Goal: Task Accomplishment & Management: Manage account settings

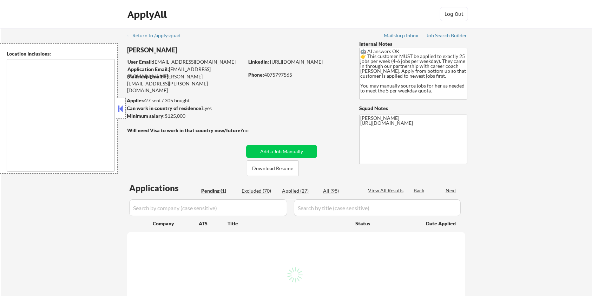
type textarea "[GEOGRAPHIC_DATA], [GEOGRAPHIC_DATA] [GEOGRAPHIC_DATA], [GEOGRAPHIC_DATA] [GEOG…"
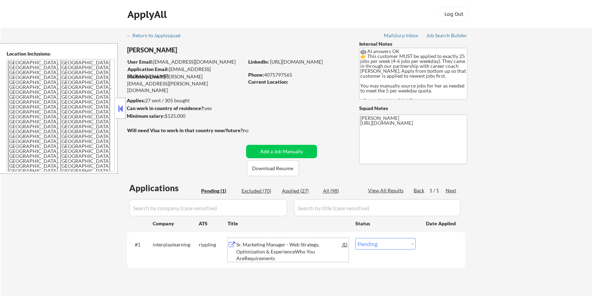
click at [283, 250] on div "Sr. Marketing Manager - Web Strategy, Optimization & ExperienceWho You AreRequi…" at bounding box center [289, 251] width 106 height 21
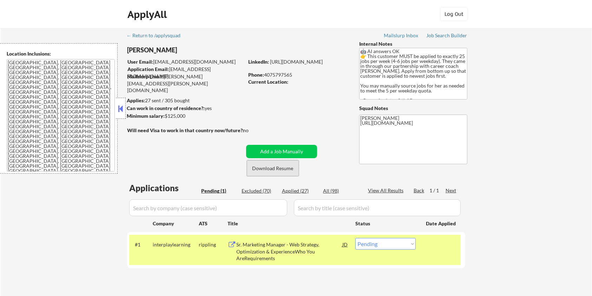
click at [268, 168] on button "Download Resume" at bounding box center [273, 168] width 52 height 16
drag, startPoint x: 190, startPoint y: 243, endPoint x: 152, endPoint y: 242, distance: 37.2
click at [153, 242] on div "interplaylearning" at bounding box center [176, 244] width 46 height 7
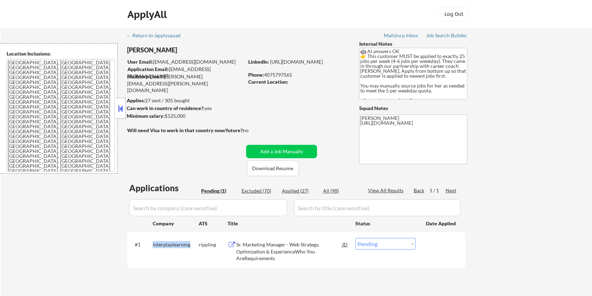
copy div "interplaylearning"
click at [249, 191] on div "Excluded (70)" at bounding box center [259, 190] width 35 height 7
select select ""excluded__expired_""
select select ""excluded__salary_""
select select ""excluded__location_""
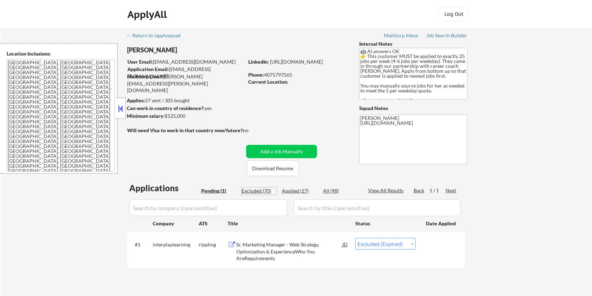
select select ""excluded__expired_""
select select ""excluded__bad_match_""
select select ""excluded__expired_""
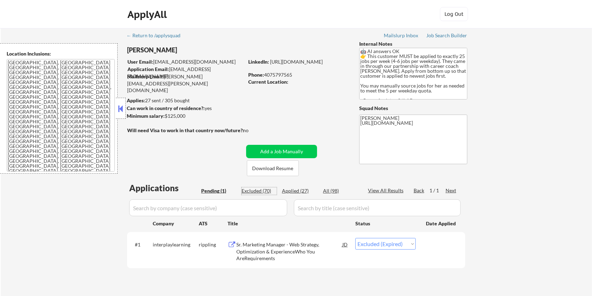
select select ""excluded__expired_""
select select ""excluded__bad_match_""
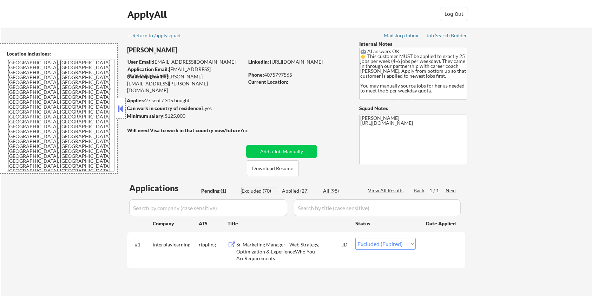
select select ""excluded__expired_""
select select ""excluded__salary_""
select select ""excluded__bad_match_""
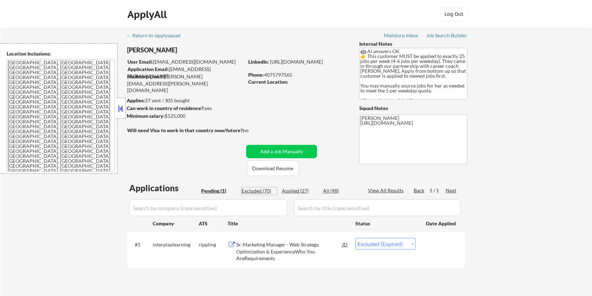
select select ""excluded__salary_""
select select ""excluded__bad_match_""
select select ""excluded__expired_""
select select ""excluded__bad_match_""
select select ""excluded__expired_""
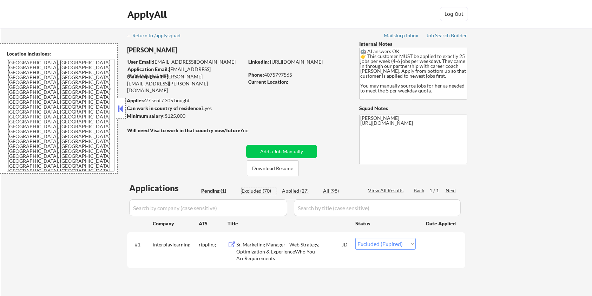
select select ""excluded__bad_match_""
select select ""excluded__expired_""
select select ""excluded__other_""
select select ""excluded__bad_match_""
select select ""excluded__expired_""
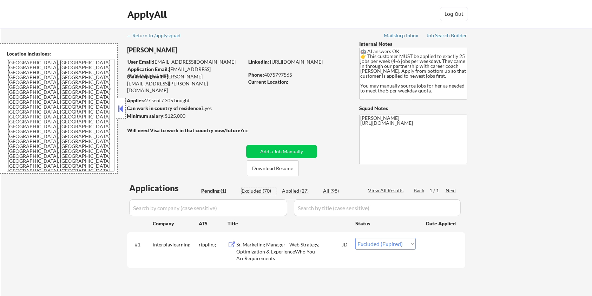
select select ""excluded__bad_match_""
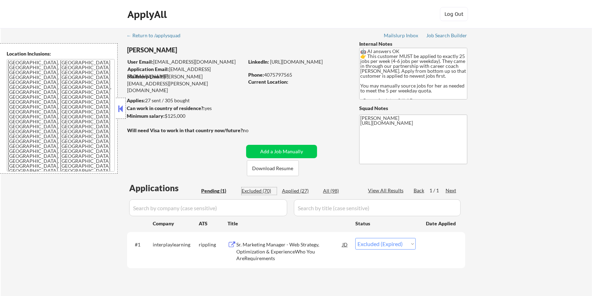
select select ""excluded__bad_match_""
select select ""excluded__expired_""
select select ""excluded__bad_match_""
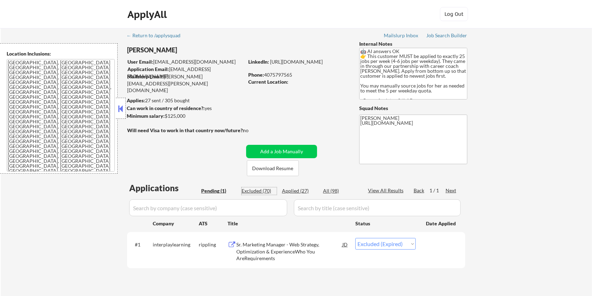
select select ""excluded__bad_match_""
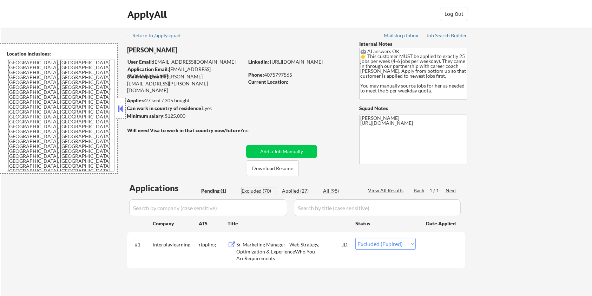
select select ""excluded__bad_match_""
select select ""excluded__expired_""
select select ""excluded__bad_match_""
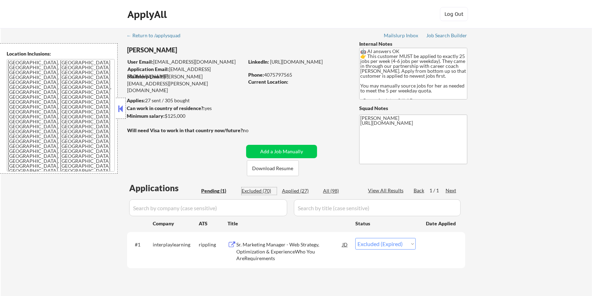
select select ""excluded__bad_match_""
select select ""excluded__expired_""
select select ""excluded__bad_match_""
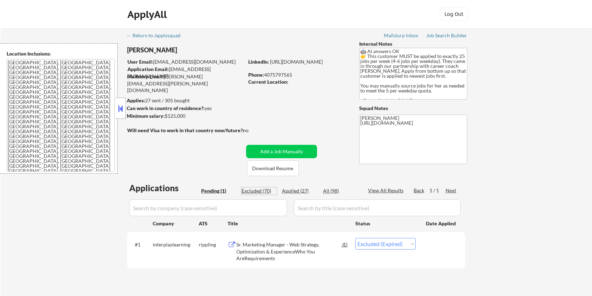
select select ""excluded__bad_match_""
select select ""excluded__expired_""
select select ""excluded__salary_""
select select ""excluded__bad_match_""
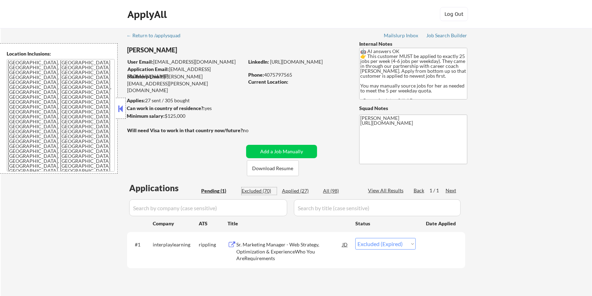
select select ""excluded__expired_""
select select ""excluded__salary_""
select select ""excluded__bad_match_""
select select ""excluded__location_""
select select ""excluded__salary_""
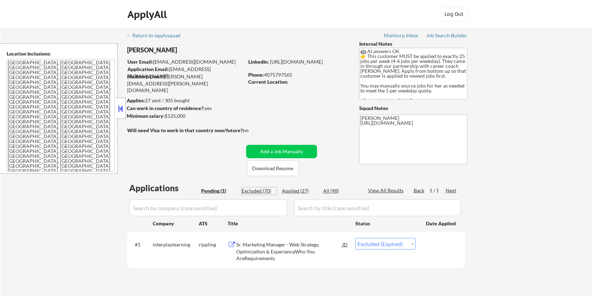
select select ""excluded__bad_match_""
select select ""excluded__salary_""
select select ""excluded__expired_""
select select ""excluded__bad_match_""
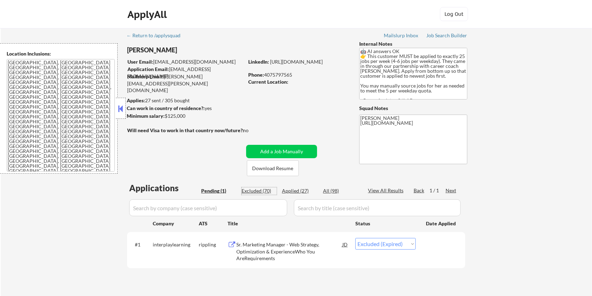
select select ""excluded__expired_""
select select ""excluded__bad_match_""
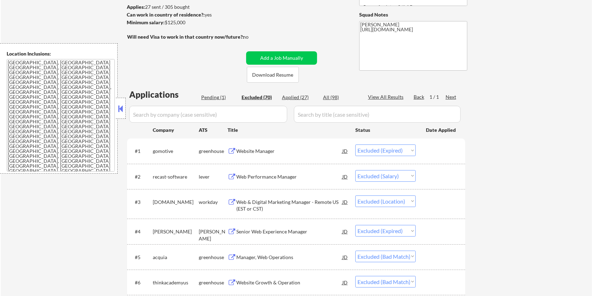
scroll to position [140, 0]
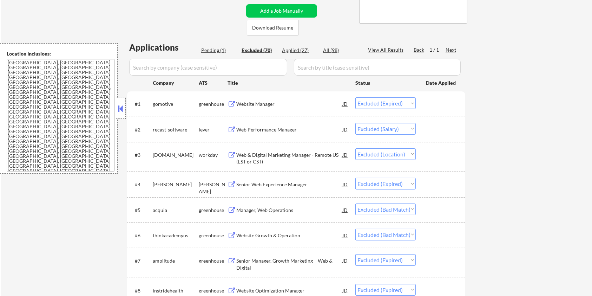
click at [263, 126] on div "Web Performance Manager" at bounding box center [289, 129] width 106 height 7
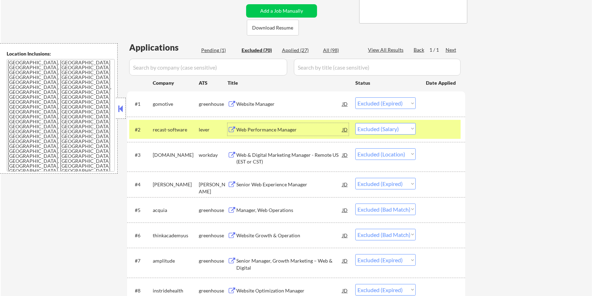
click at [273, 157] on div "Web & Digital Marketing Manager - Remote US (EST or CST)" at bounding box center [289, 158] width 106 height 14
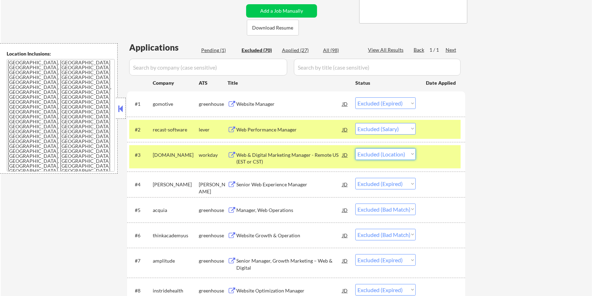
click at [396, 153] on select "Choose an option... Pending Applied Excluded (Questions) Excluded (Expired) Exc…" at bounding box center [385, 154] width 60 height 12
click at [355, 148] on select "Choose an option... Pending Applied Excluded (Questions) Excluded (Expired) Exc…" at bounding box center [385, 154] width 60 height 12
select select ""excluded__expired_""
select select ""excluded__bad_match_""
select select ""excluded__expired_""
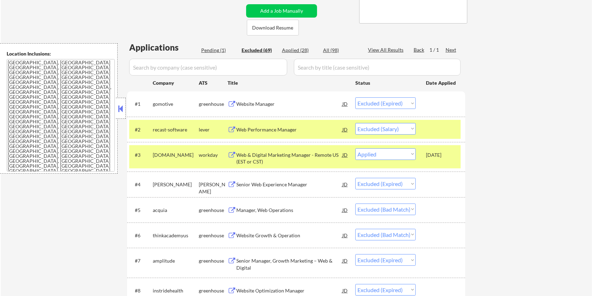
select select ""excluded__bad_match_""
select select ""excluded__expired_""
select select ""excluded__salary_""
select select ""excluded__bad_match_""
select select ""excluded__salary_""
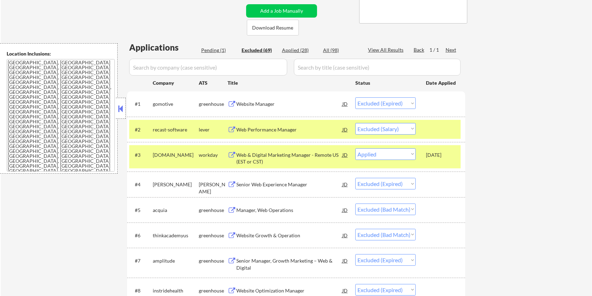
select select ""excluded__bad_match_""
select select ""excluded__expired_""
select select ""excluded__bad_match_""
select select ""excluded__expired_""
select select ""excluded__bad_match_""
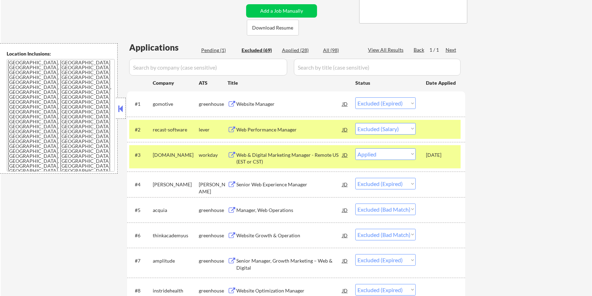
select select ""excluded__expired_""
select select ""excluded__other_""
select select ""excluded__bad_match_""
select select ""excluded__expired_""
select select ""excluded__bad_match_""
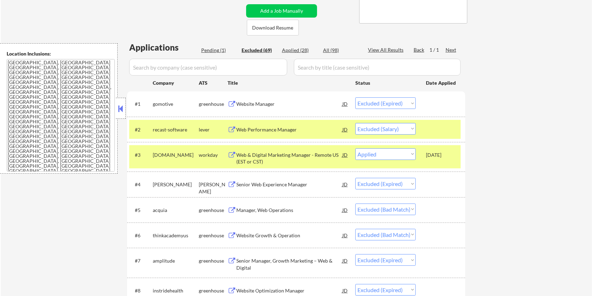
select select ""excluded__expired_""
select select ""excluded__bad_match_""
select select ""excluded__expired_""
select select ""excluded__bad_match_""
select select ""excluded__expired_""
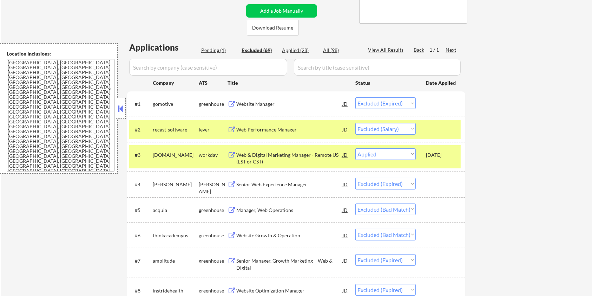
select select ""excluded__bad_match_""
select select ""excluded__expired_""
select select ""excluded__salary_""
select select ""excluded__bad_match_""
select select ""excluded__expired_""
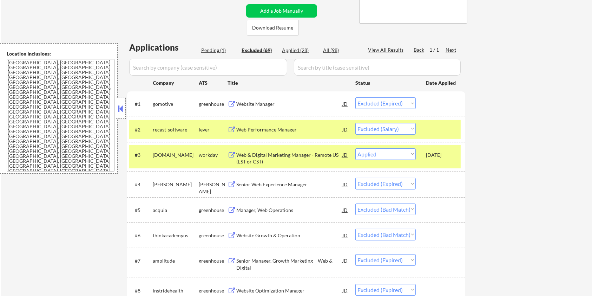
select select ""excluded__salary_""
select select ""excluded__bad_match_""
select select ""excluded__location_""
select select ""excluded__salary_""
select select ""excluded__bad_match_""
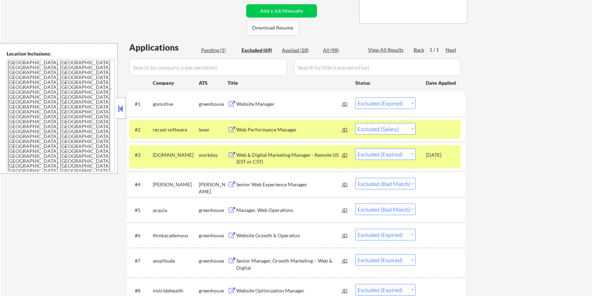
select select ""excluded__salary_""
select select ""excluded__expired_""
select select ""excluded__bad_match_""
select select ""excluded__expired_""
select select ""excluded__bad_match_""
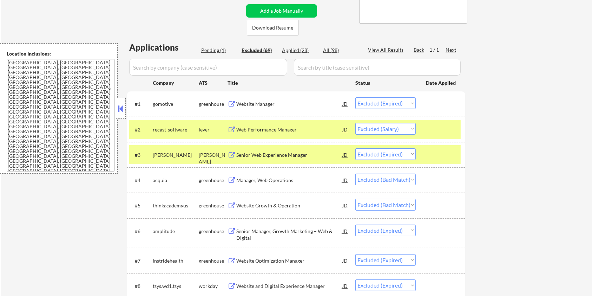
click at [431, 128] on div at bounding box center [441, 129] width 31 height 13
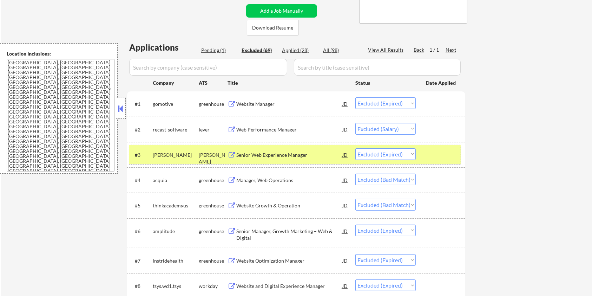
click at [434, 152] on div at bounding box center [441, 154] width 31 height 13
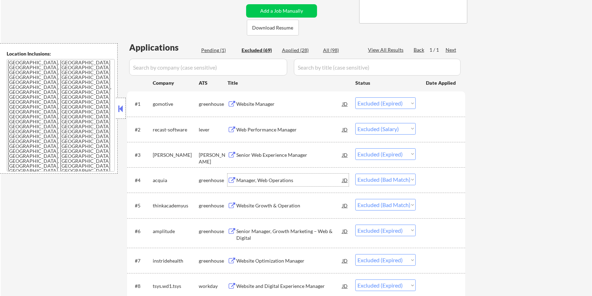
click at [271, 180] on div "Manager, Web Operations" at bounding box center [289, 180] width 106 height 7
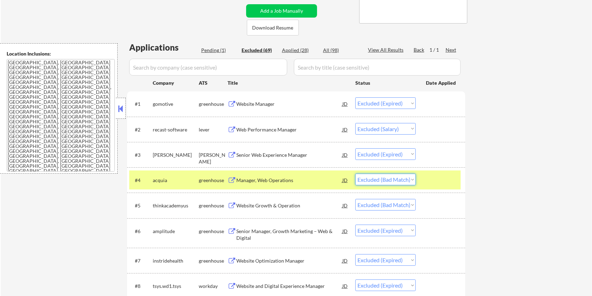
click at [379, 180] on select "Choose an option... Pending Applied Excluded (Questions) Excluded (Expired) Exc…" at bounding box center [385, 179] width 60 height 12
click at [355, 173] on select "Choose an option... Pending Applied Excluded (Questions) Excluded (Expired) Exc…" at bounding box center [385, 179] width 60 height 12
select select ""excluded__bad_match_""
select select ""excluded__expired_""
select select ""excluded__bad_match_""
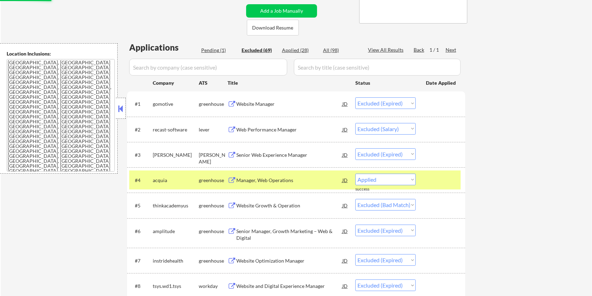
select select ""excluded__expired_""
select select ""excluded__salary_""
select select ""excluded__bad_match_""
select select ""excluded__salary_""
select select ""excluded__bad_match_""
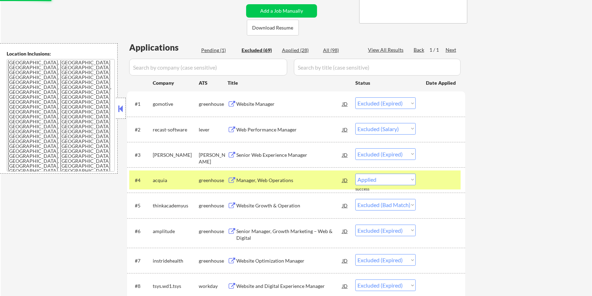
select select ""excluded__expired_""
select select ""excluded__bad_match_""
select select ""excluded__expired_""
select select ""excluded__bad_match_""
select select ""excluded__expired_""
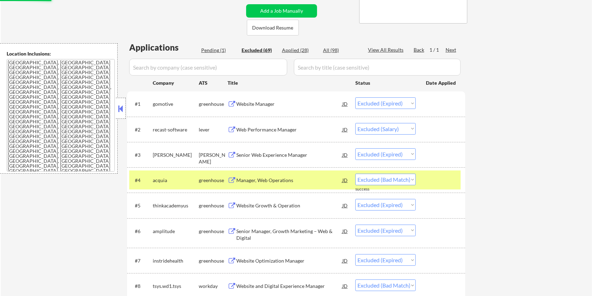
select select ""excluded__other_""
select select ""excluded__bad_match_""
select select ""excluded__expired_""
select select ""excluded__bad_match_""
select select ""excluded__expired_""
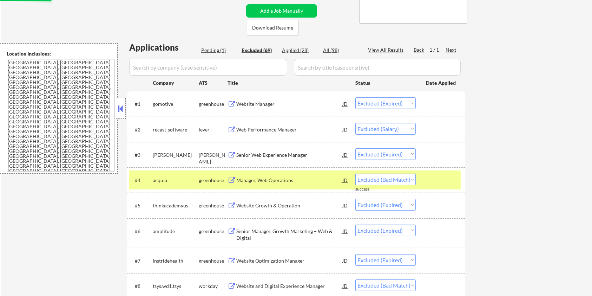
select select ""excluded__bad_match_""
select select ""excluded__expired_""
select select ""excluded__bad_match_""
select select ""excluded__expired_""
select select ""excluded__bad_match_""
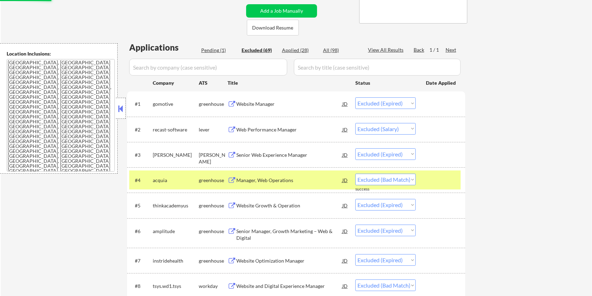
select select ""excluded__expired_""
select select ""excluded__salary_""
select select ""excluded__bad_match_""
select select ""excluded__expired_""
select select ""excluded__salary_""
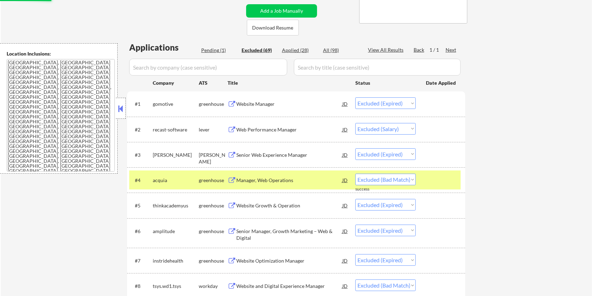
select select ""excluded__bad_match_""
select select ""excluded__location_""
select select ""excluded__salary_""
select select ""excluded__bad_match_""
select select ""excluded__salary_""
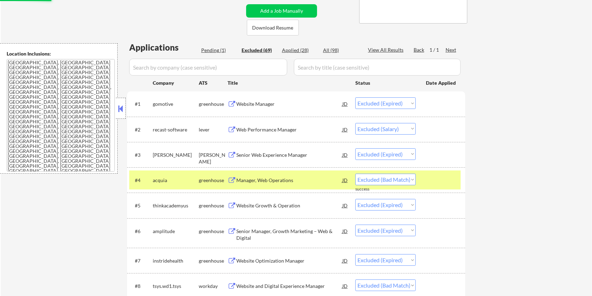
select select ""excluded__expired_""
select select ""excluded__bad_match_""
select select ""excluded__expired_""
select select ""excluded__bad_match_""
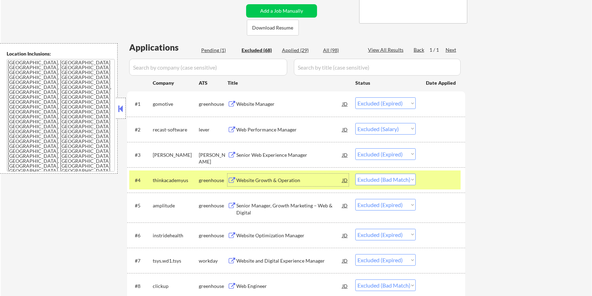
click at [279, 181] on div "Website Growth & Operation" at bounding box center [289, 180] width 106 height 7
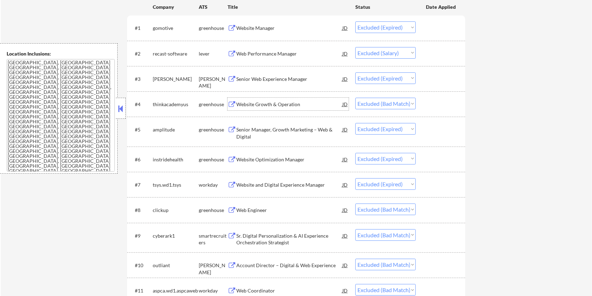
scroll to position [234, 0]
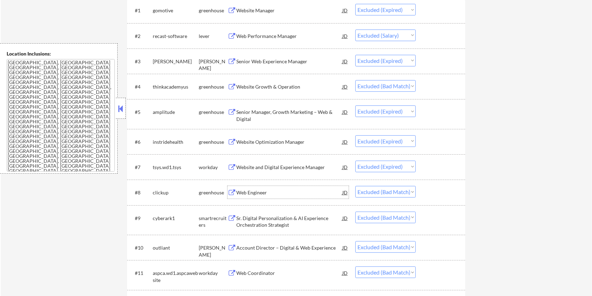
click at [299, 189] on div "Web Engineer" at bounding box center [289, 192] width 106 height 7
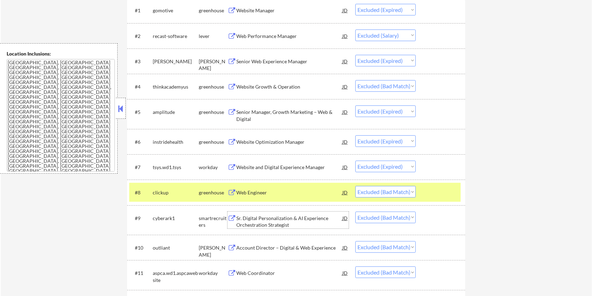
click at [276, 220] on div "Sr. Digital Personalization & AI Experience Orchestration Strategist" at bounding box center [289, 222] width 106 height 14
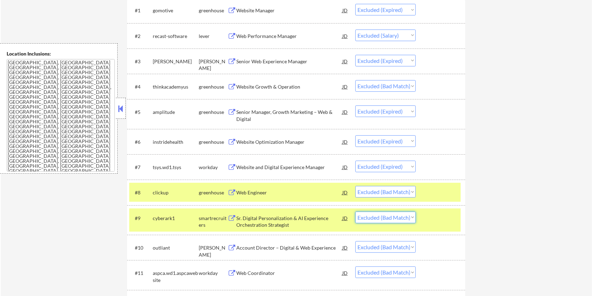
click at [383, 219] on select "Choose an option... Pending Applied Excluded (Questions) Excluded (Expired) Exc…" at bounding box center [385, 217] width 60 height 12
click at [355, 211] on select "Choose an option... Pending Applied Excluded (Questions) Excluded (Expired) Exc…" at bounding box center [385, 217] width 60 height 12
click at [258, 249] on div "Account Director – Digital & Web Experience" at bounding box center [289, 247] width 106 height 7
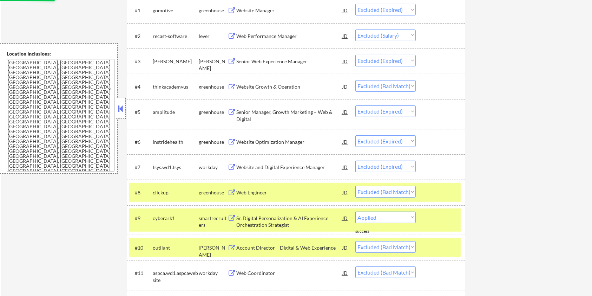
select select ""excluded__bad_match_""
select select ""excluded__expired_""
select select ""excluded__salary_""
select select ""excluded__bad_match_""
select select ""excluded__salary_""
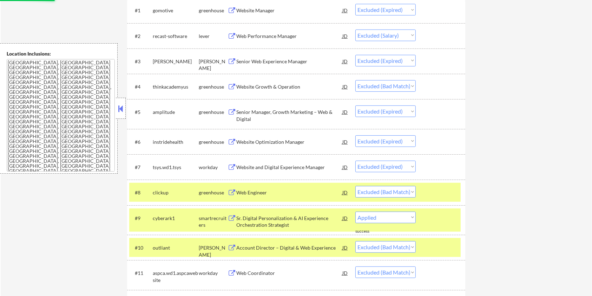
select select ""excluded__bad_match_""
select select ""excluded__expired_""
select select ""excluded__bad_match_""
select select ""excluded__expired_""
select select ""excluded__bad_match_""
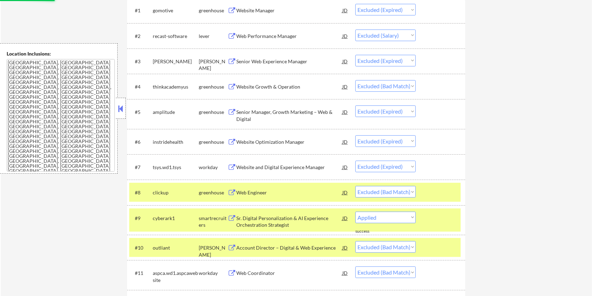
select select ""excluded__expired_""
select select ""excluded__other_""
select select ""excluded__bad_match_""
select select ""excluded__expired_""
select select ""excluded__bad_match_""
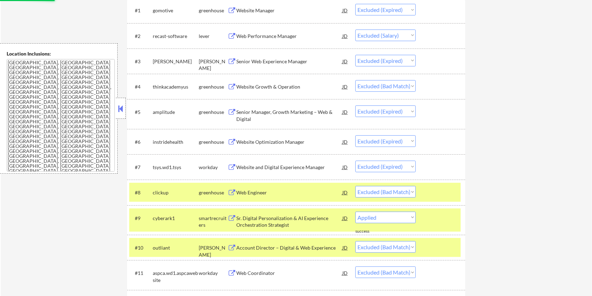
select select ""excluded__expired_""
select select ""excluded__bad_match_""
select select ""excluded__expired_""
select select ""excluded__bad_match_""
select select ""excluded__expired_""
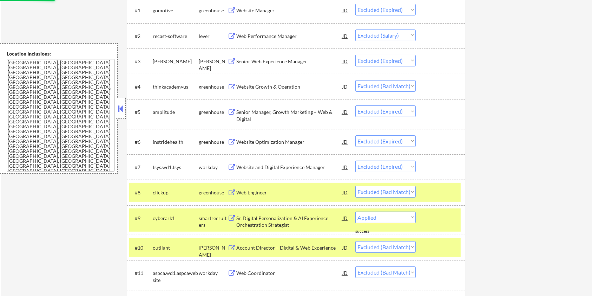
select select ""excluded__bad_match_""
select select ""excluded__expired_""
select select ""excluded__salary_""
select select ""excluded__bad_match_""
select select ""excluded__expired_""
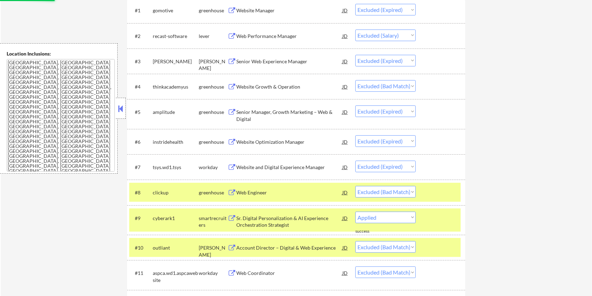
select select ""excluded__salary_""
select select ""excluded__bad_match_""
select select ""excluded__location_""
select select ""excluded__salary_""
select select ""excluded__bad_match_""
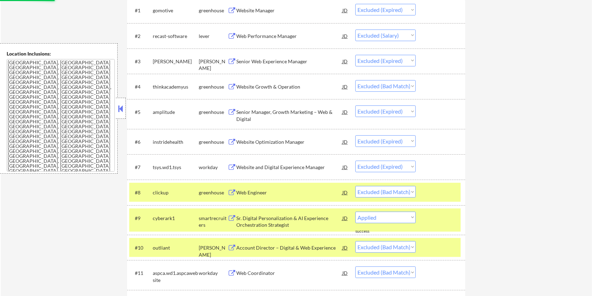
select select ""excluded__salary_""
select select ""excluded__expired_""
select select ""excluded__bad_match_""
select select ""excluded__expired_""
select select ""excluded__bad_match_""
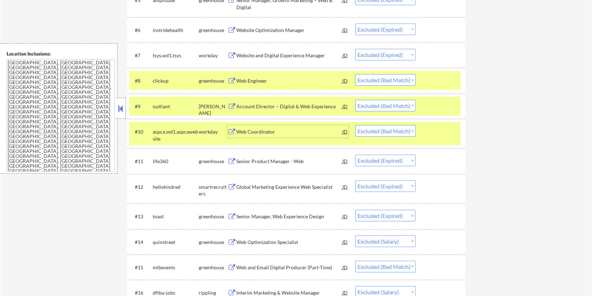
scroll to position [374, 0]
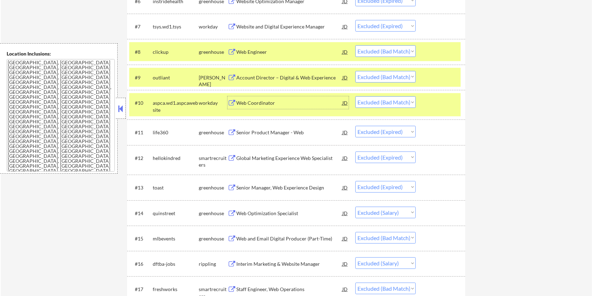
click at [278, 211] on div "Web Optimization Specialist" at bounding box center [289, 213] width 106 height 7
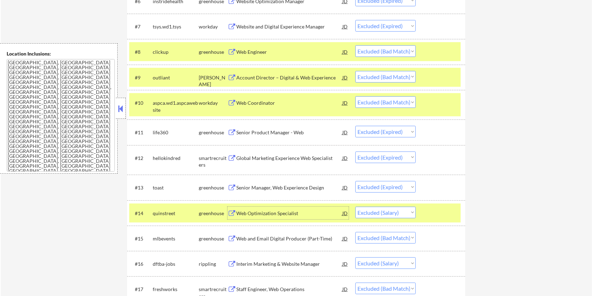
scroll to position [421, 0]
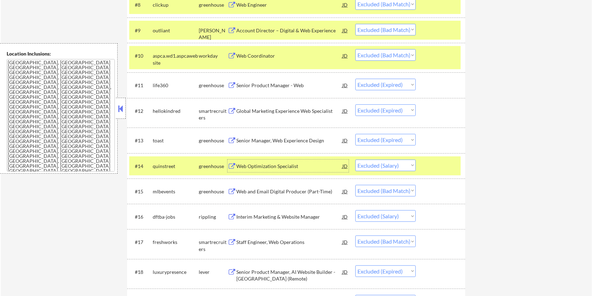
click at [278, 192] on div "Web and Email Digital Producer (Part-Time)" at bounding box center [289, 191] width 106 height 7
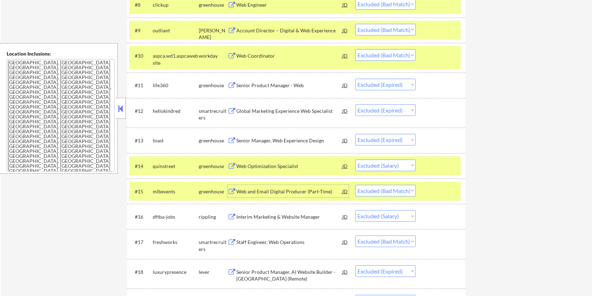
click at [443, 10] on div at bounding box center [441, 4] width 31 height 13
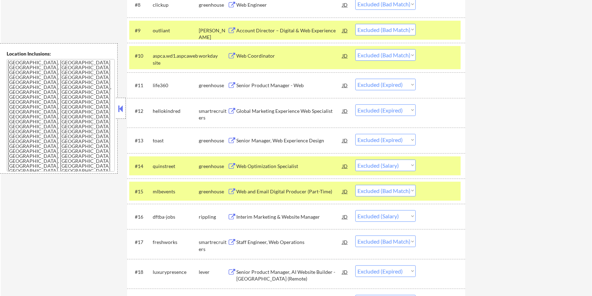
click at [444, 22] on div "#9 outliant [PERSON_NAME] Account Director – Digital & Web Experience JD Choose…" at bounding box center [294, 30] width 331 height 19
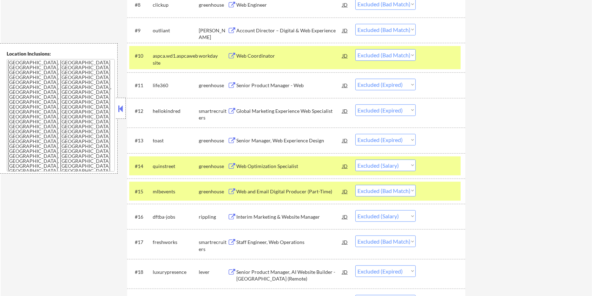
click at [444, 54] on div at bounding box center [441, 55] width 31 height 13
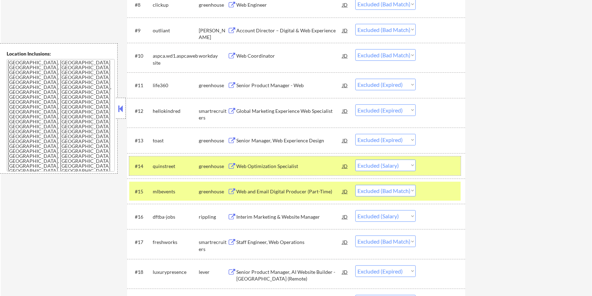
click at [440, 164] on div at bounding box center [441, 165] width 31 height 13
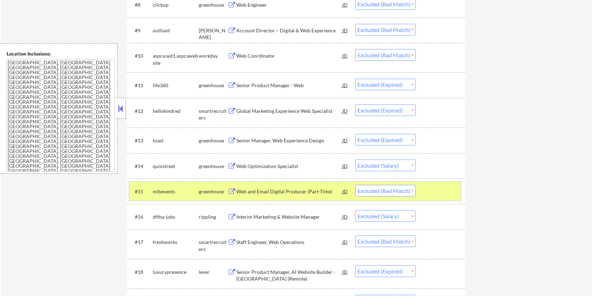
click at [431, 199] on div "#15 mlbevents greenhouse Web and Email Digital Producer (Part-Time) [PERSON_NAM…" at bounding box center [294, 191] width 331 height 19
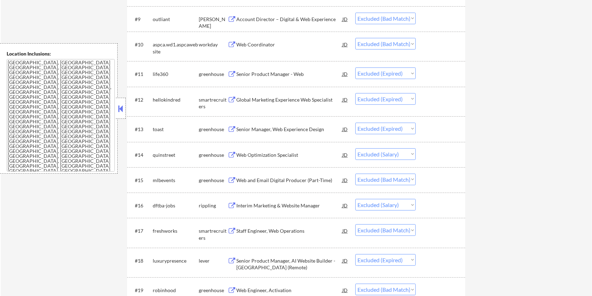
scroll to position [468, 0]
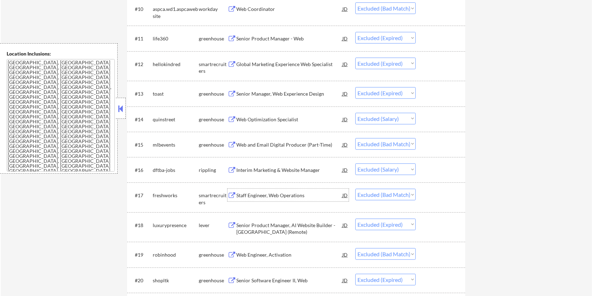
click at [252, 195] on div "Staff Engineer, Web Operations" at bounding box center [289, 195] width 106 height 7
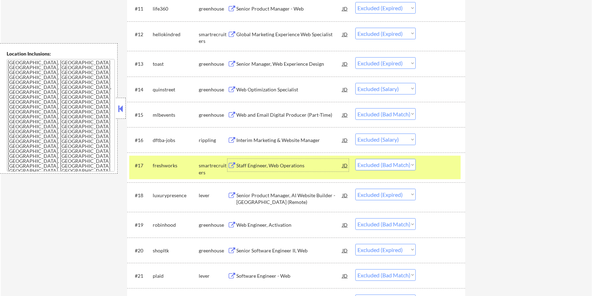
scroll to position [515, 0]
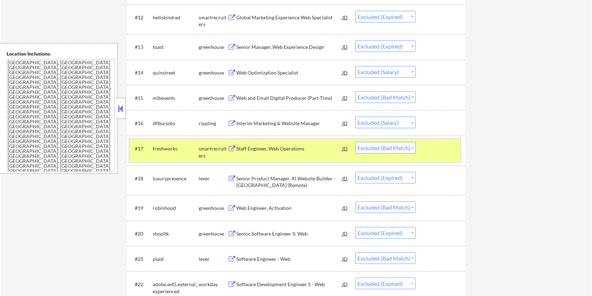
click at [441, 147] on div at bounding box center [441, 148] width 31 height 13
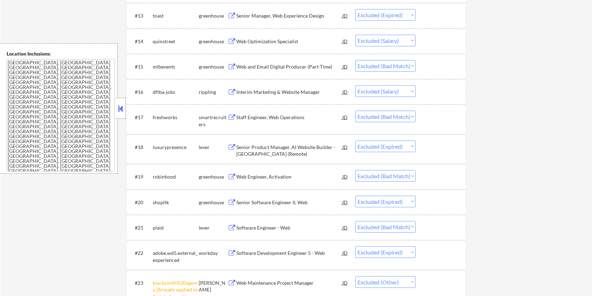
scroll to position [562, 0]
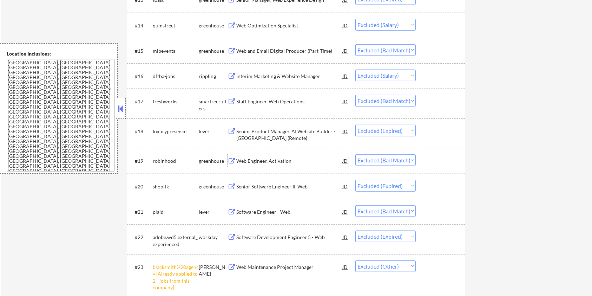
click at [272, 162] on div "Web Engineer, Activation" at bounding box center [289, 160] width 106 height 7
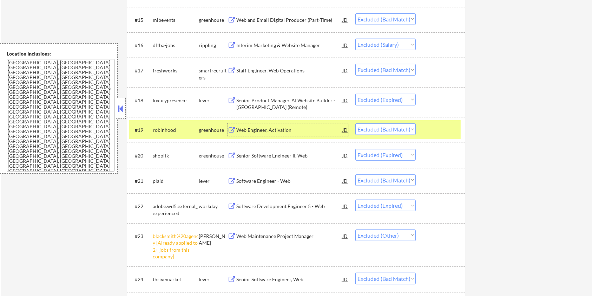
scroll to position [609, 0]
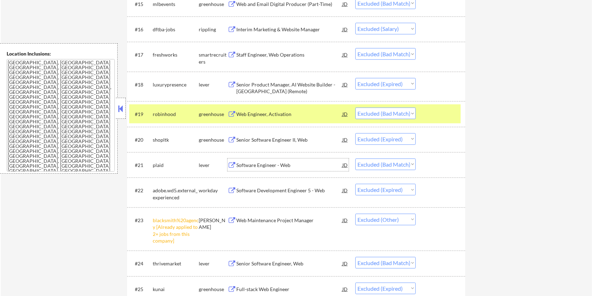
click at [296, 163] on div "Software Engineer - Web" at bounding box center [289, 165] width 106 height 7
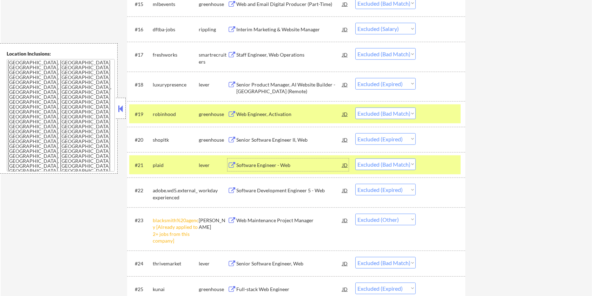
click at [430, 115] on div at bounding box center [441, 113] width 31 height 13
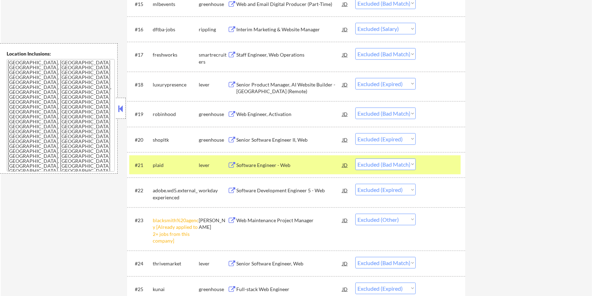
click at [430, 166] on div at bounding box center [441, 164] width 31 height 13
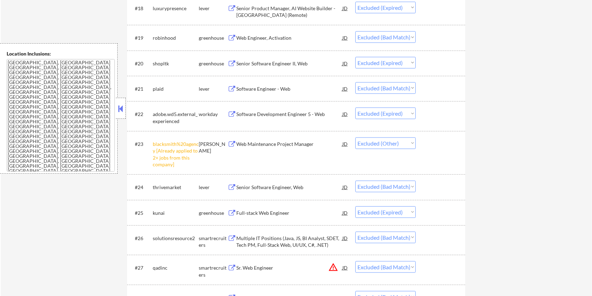
scroll to position [702, 0]
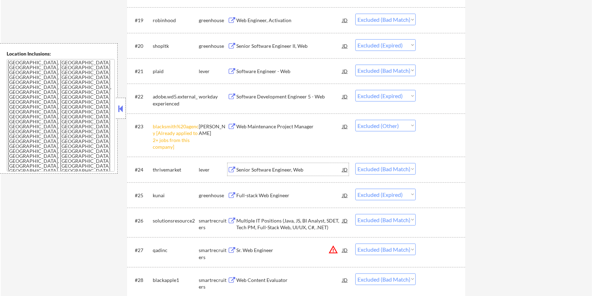
click at [262, 167] on div "Senior Software Engineer, Web" at bounding box center [289, 169] width 106 height 7
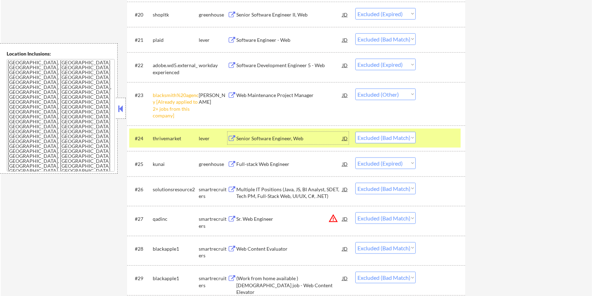
scroll to position [749, 0]
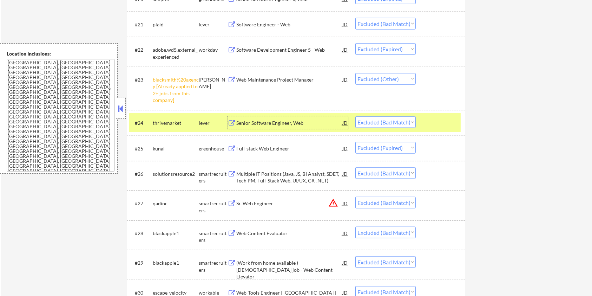
click at [430, 123] on div at bounding box center [441, 122] width 31 height 13
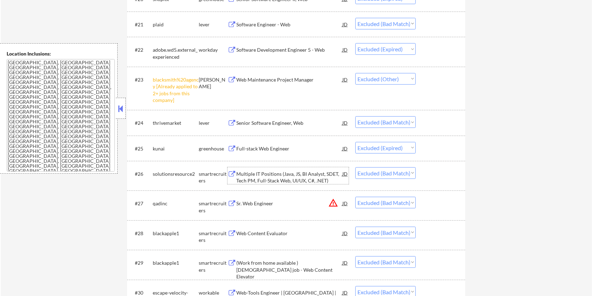
click at [239, 176] on div "Multiple IT Positions (Java, JS, BI Analyst, SDET, Tech PM, Full-Stack Web, UI/…" at bounding box center [289, 177] width 106 height 14
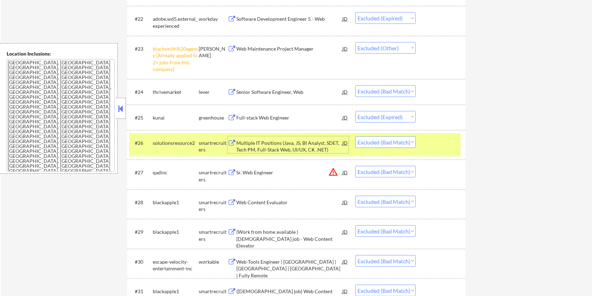
scroll to position [796, 0]
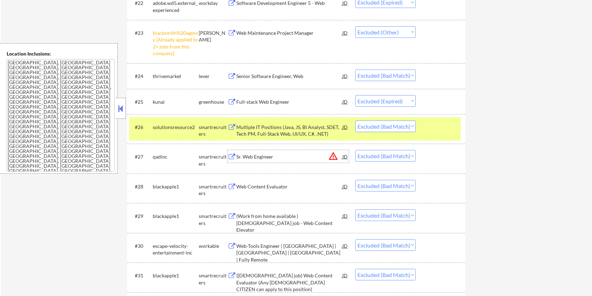
click at [257, 158] on div "Sr. Web Engineer" at bounding box center [289, 156] width 106 height 7
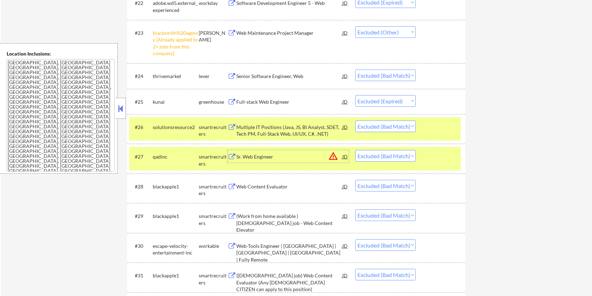
click at [430, 130] on div at bounding box center [441, 126] width 31 height 13
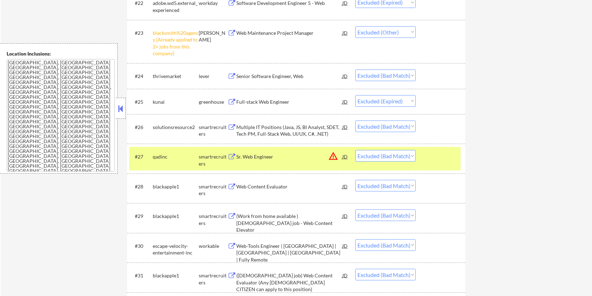
click at [431, 145] on div "#27 qadinc smartrecruiters Sr. Web Engineer JD warning_amber Choose an option..…" at bounding box center [296, 158] width 338 height 29
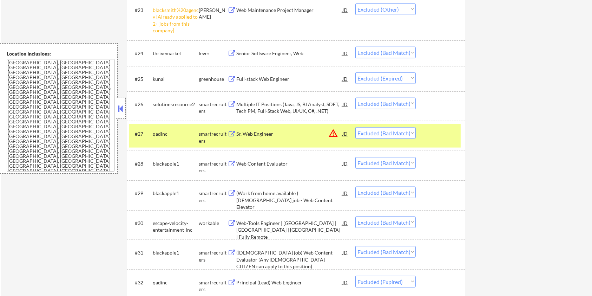
scroll to position [843, 0]
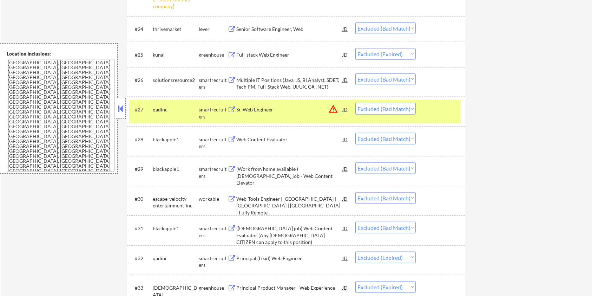
click at [270, 170] on div "(Work from home available )[DEMOGRAPHIC_DATA] job - Web Content Elevator" at bounding box center [289, 175] width 106 height 21
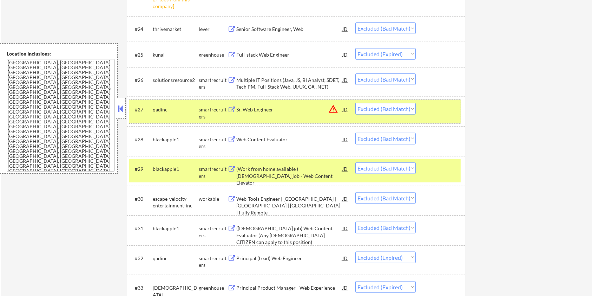
click at [441, 115] on div at bounding box center [441, 109] width 31 height 13
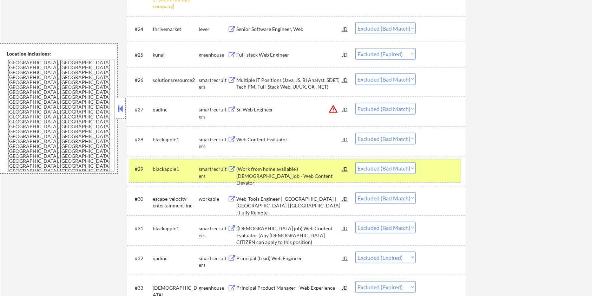
click at [435, 167] on div at bounding box center [441, 168] width 31 height 13
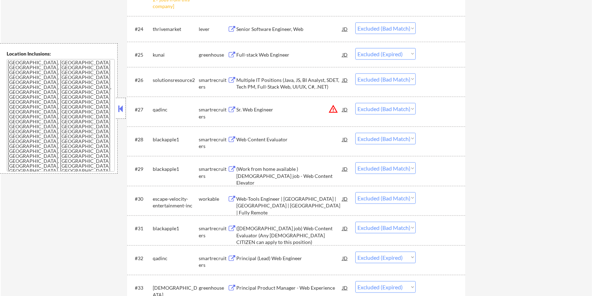
scroll to position [889, 0]
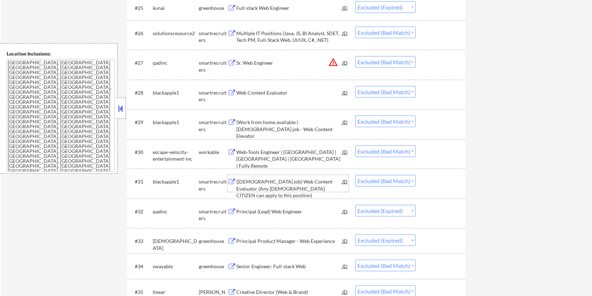
click at [260, 188] on div "([DEMOGRAPHIC_DATA] job) Web Content Evaluator (Any [DEMOGRAPHIC_DATA] CITIZEN …" at bounding box center [289, 188] width 106 height 21
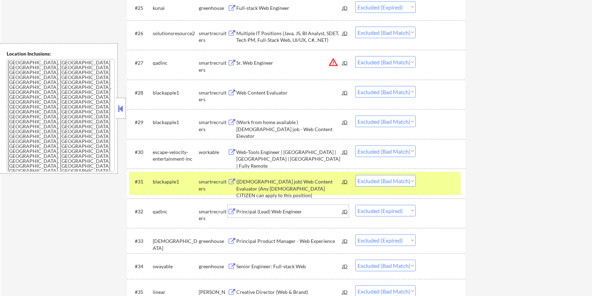
click at [287, 214] on div "Principal (Lead) Web Engineer" at bounding box center [289, 211] width 106 height 7
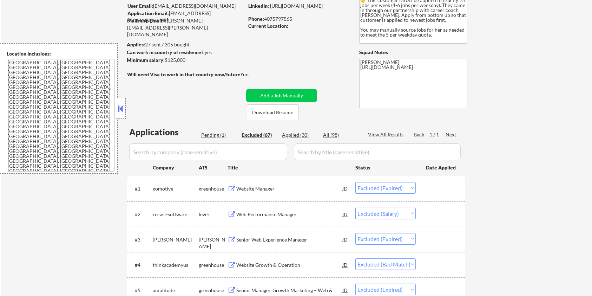
scroll to position [45, 0]
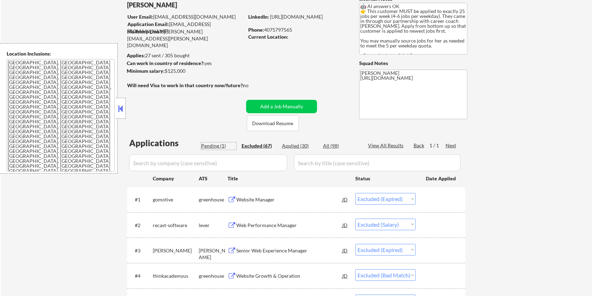
click at [211, 144] on div "Pending (1)" at bounding box center [218, 145] width 35 height 7
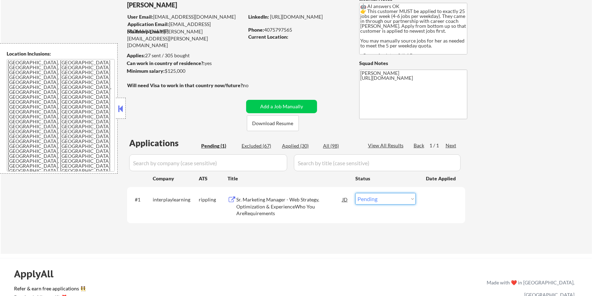
click at [380, 201] on select "Choose an option... Pending Applied Excluded (Questions) Excluded (Expired) Exc…" at bounding box center [385, 199] width 60 height 12
click at [355, 193] on select "Choose an option... Pending Applied Excluded (Questions) Excluded (Expired) Exc…" at bounding box center [385, 199] width 60 height 12
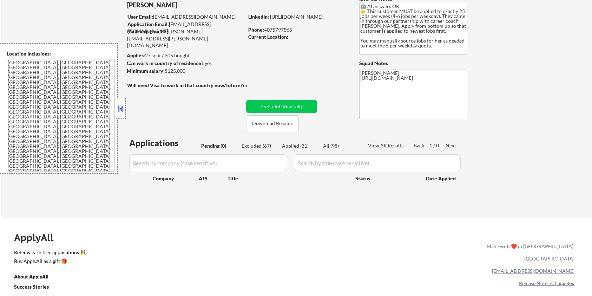
click at [262, 147] on div "Excluded (67)" at bounding box center [259, 145] width 35 height 7
select select ""excluded__expired_""
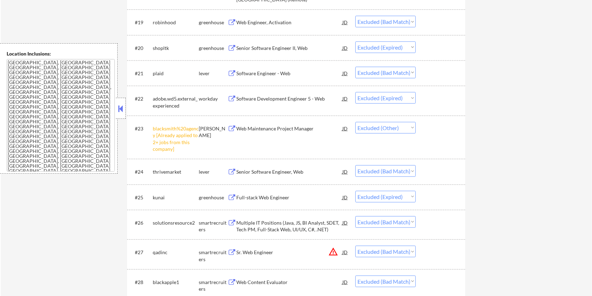
scroll to position [841, 0]
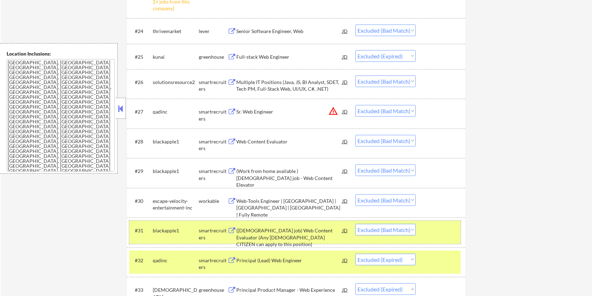
click at [445, 230] on div at bounding box center [441, 230] width 31 height 13
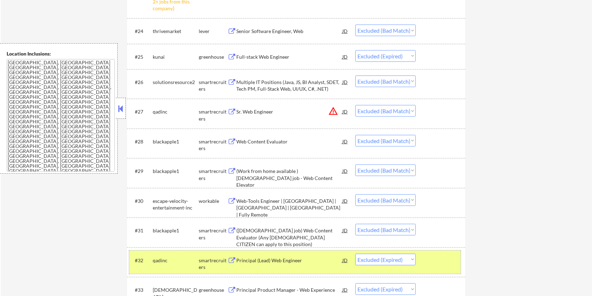
click at [437, 254] on div at bounding box center [441, 260] width 31 height 13
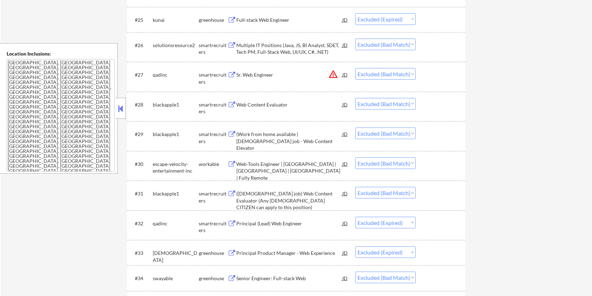
scroll to position [934, 0]
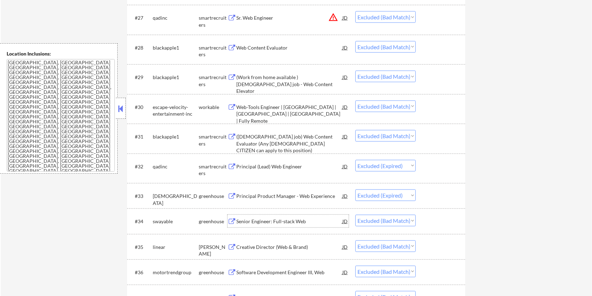
click at [275, 221] on div "Senior Engineer: Full-stack Web" at bounding box center [289, 221] width 106 height 7
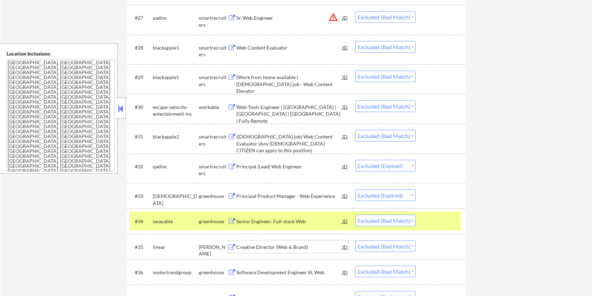
click at [273, 246] on div "Creative Director (Web & Brand)" at bounding box center [289, 246] width 106 height 7
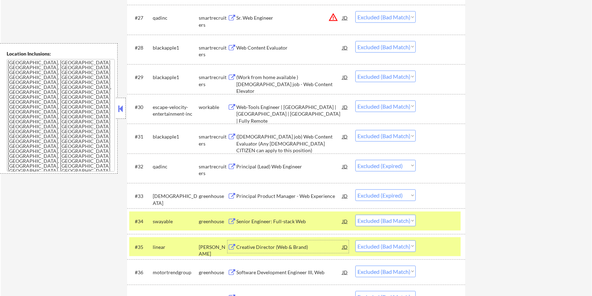
click at [438, 221] on div at bounding box center [441, 221] width 31 height 13
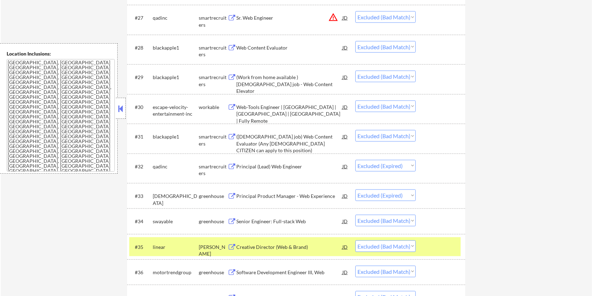
click at [433, 248] on div at bounding box center [441, 246] width 31 height 13
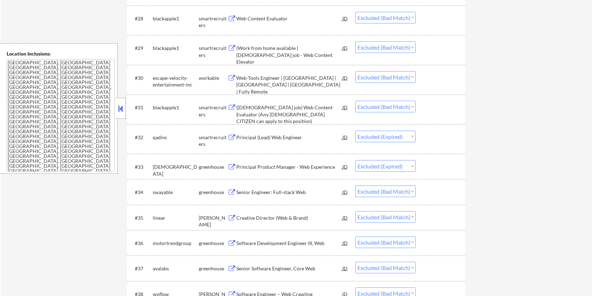
scroll to position [981, 0]
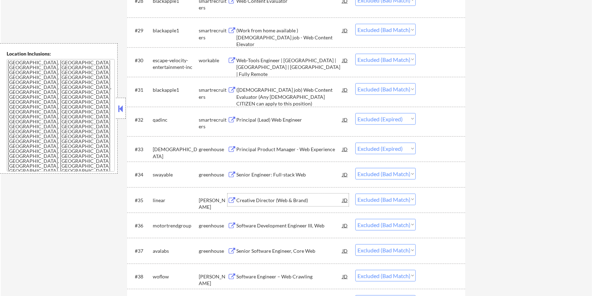
click at [251, 200] on div "Creative Director (Web & Brand)" at bounding box center [289, 200] width 106 height 7
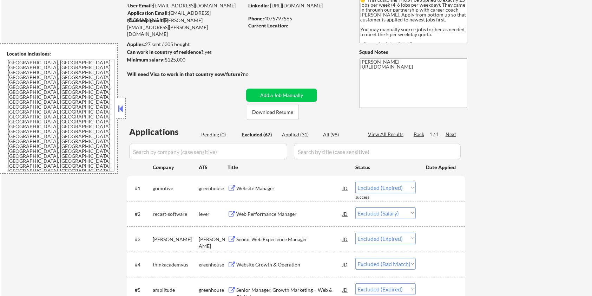
scroll to position [0, 0]
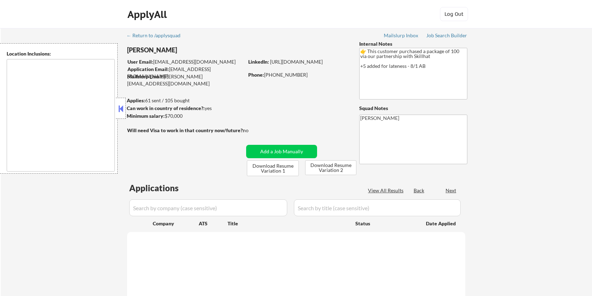
select select ""pending""
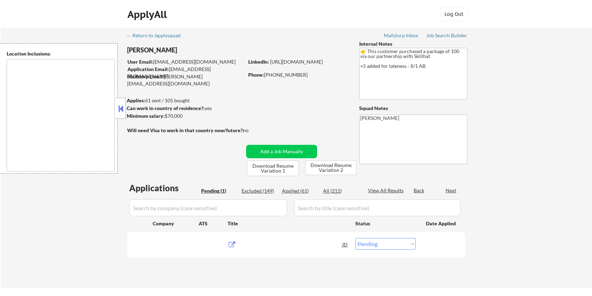
type textarea "country:[GEOGRAPHIC_DATA]"
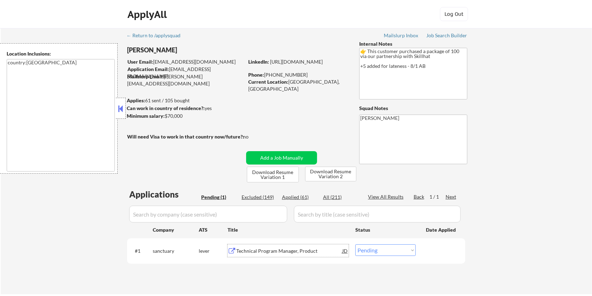
click at [280, 252] on div "Technical Program Manager, Product" at bounding box center [289, 250] width 106 height 7
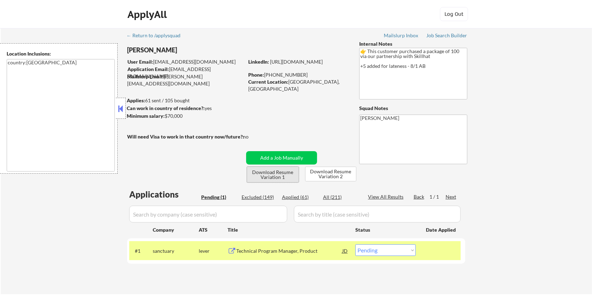
click at [274, 170] on button "Download Resume Variation 1" at bounding box center [273, 174] width 52 height 16
click at [265, 197] on div "Excluded (149)" at bounding box center [259, 196] width 35 height 7
select select ""excluded__bad_match_""
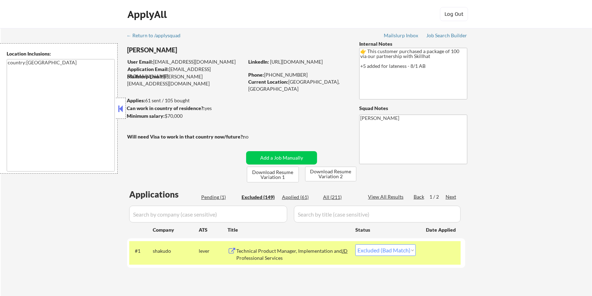
select select ""excluded__bad_match_""
select select ""excluded__expired_""
select select ""excluded__bad_match_""
select select ""excluded__expired_""
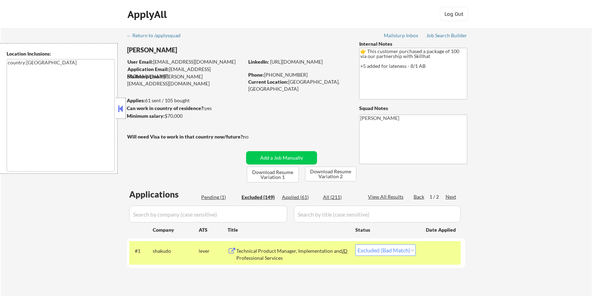
select select ""excluded__expired_""
select select ""excluded__bad_match_""
select select ""excluded""
select select ""excluded__bad_match_""
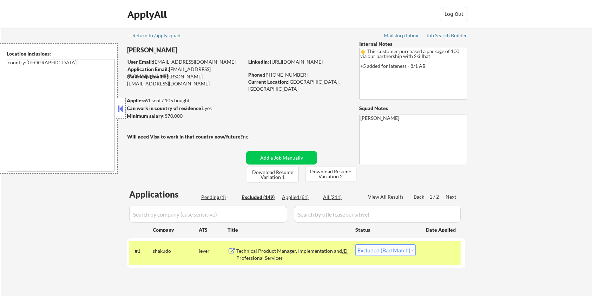
select select ""excluded__bad_match_""
select select ""excluded__blocklist_""
select select ""excluded__bad_match_""
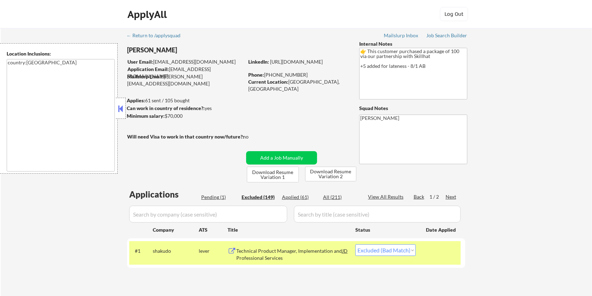
select select ""excluded__expired_""
select select ""excluded__bad_match_""
select select ""excluded__expired_""
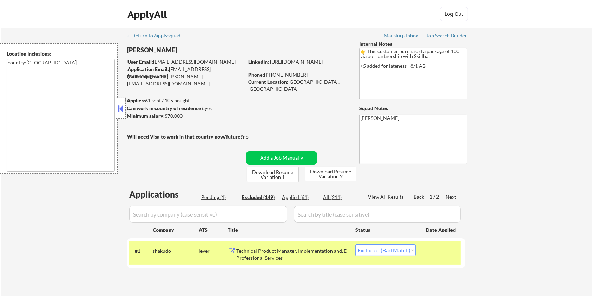
select select ""excluded__bad_match_""
select select ""excluded__expired_""
select select ""excluded__bad_match_""
select select ""excluded__expired_""
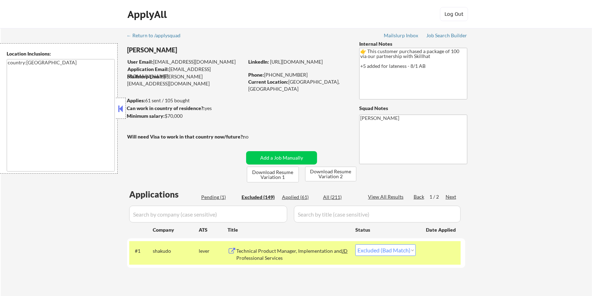
select select ""excluded__bad_match_""
select select ""excluded__expired_""
select select ""excluded__bad_match_""
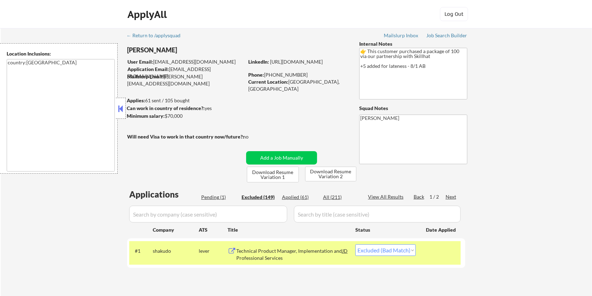
select select ""excluded__expired_""
select select ""excluded__bad_match_""
select select ""excluded__expired_""
select select ""excluded__bad_match_""
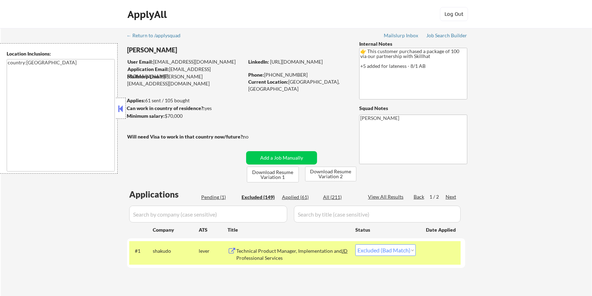
select select ""excluded__bad_match_""
select select ""excluded__expired_""
select select ""excluded__bad_match_""
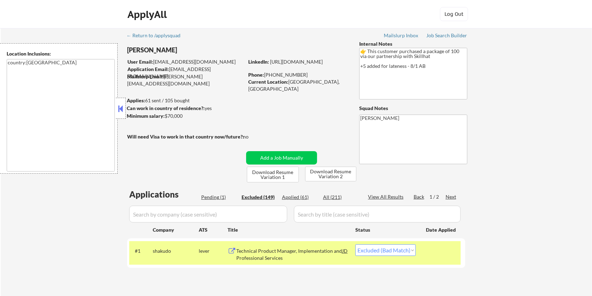
select select ""excluded__bad_match_""
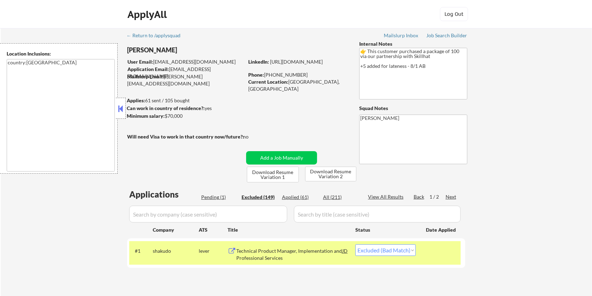
select select ""excluded__bad_match_""
select select ""excluded__expired_""
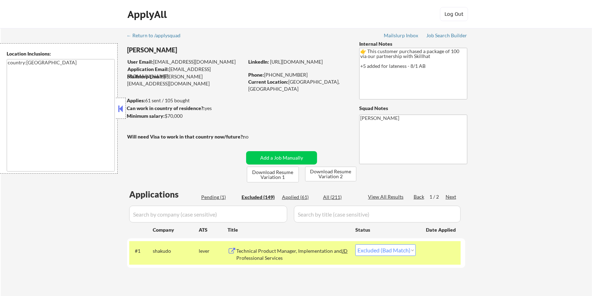
select select ""excluded__bad_match_""
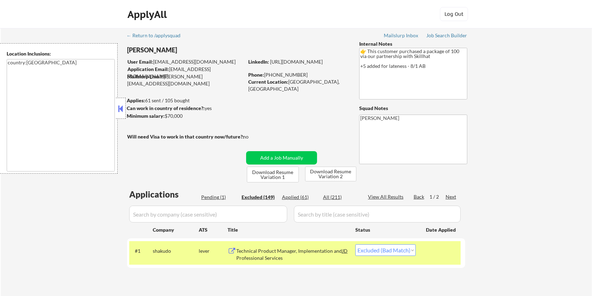
select select ""excluded__bad_match_""
select select ""excluded__expired_""
select select ""excluded__bad_match_""
select select ""excluded""
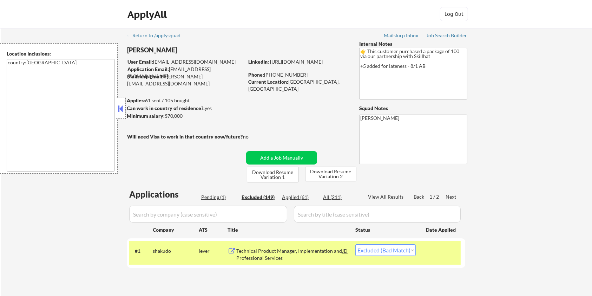
select select ""excluded__expired_""
select select ""excluded__bad_match_""
select select ""excluded__expired_""
select select ""excluded__bad_match_""
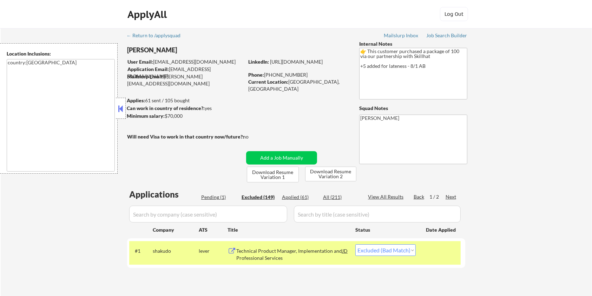
select select ""excluded__bad_match_""
select select ""excluded__expired_""
select select ""excluded__bad_match_""
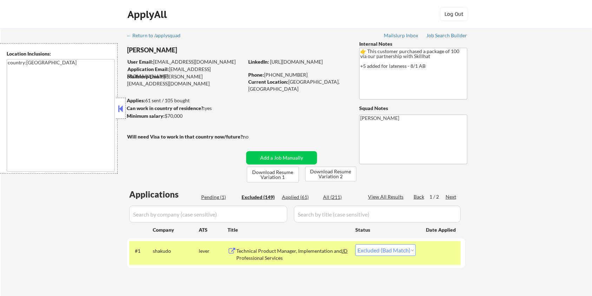
select select ""excluded__bad_match_""
select select ""excluded__blocklist_""
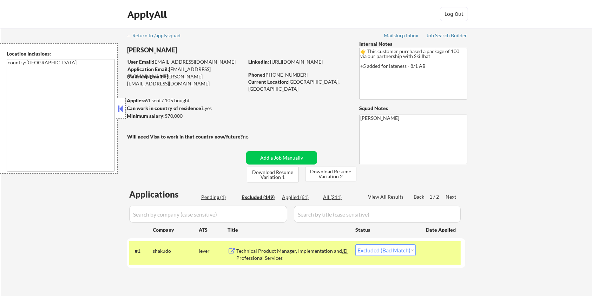
select select ""excluded__expired_""
select select ""excluded__bad_match_""
select select ""excluded__expired_""
select select ""excluded__bad_match_""
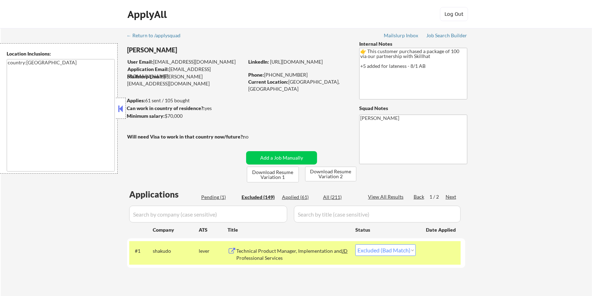
select select ""excluded__bad_match_""
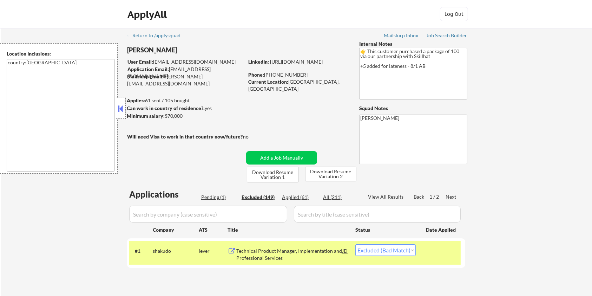
select select ""excluded__expired_""
select select ""excluded__bad_match_""
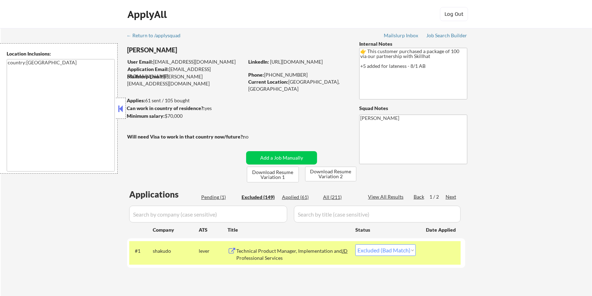
select select ""excluded__expired_""
select select ""excluded__bad_match_""
select select ""excluded__expired_""
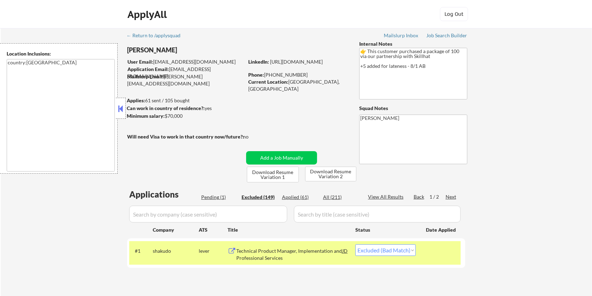
select select ""excluded__bad_match_""
select select ""excluded__expired_""
select select ""excluded__bad_match_""
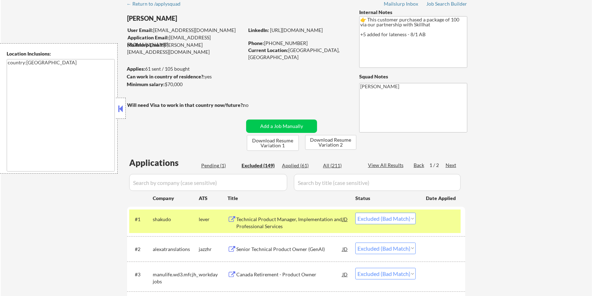
scroll to position [47, 0]
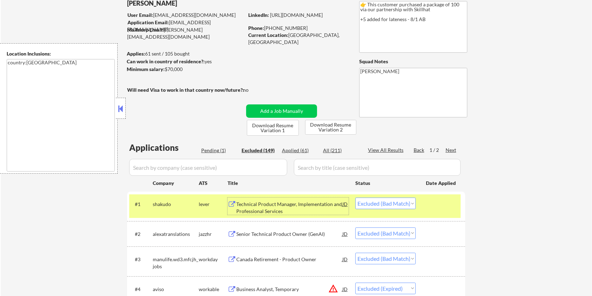
click at [259, 207] on div "Technical Product Manager, Implementation and Professional Services" at bounding box center [289, 208] width 106 height 14
